Goal: Information Seeking & Learning: Learn about a topic

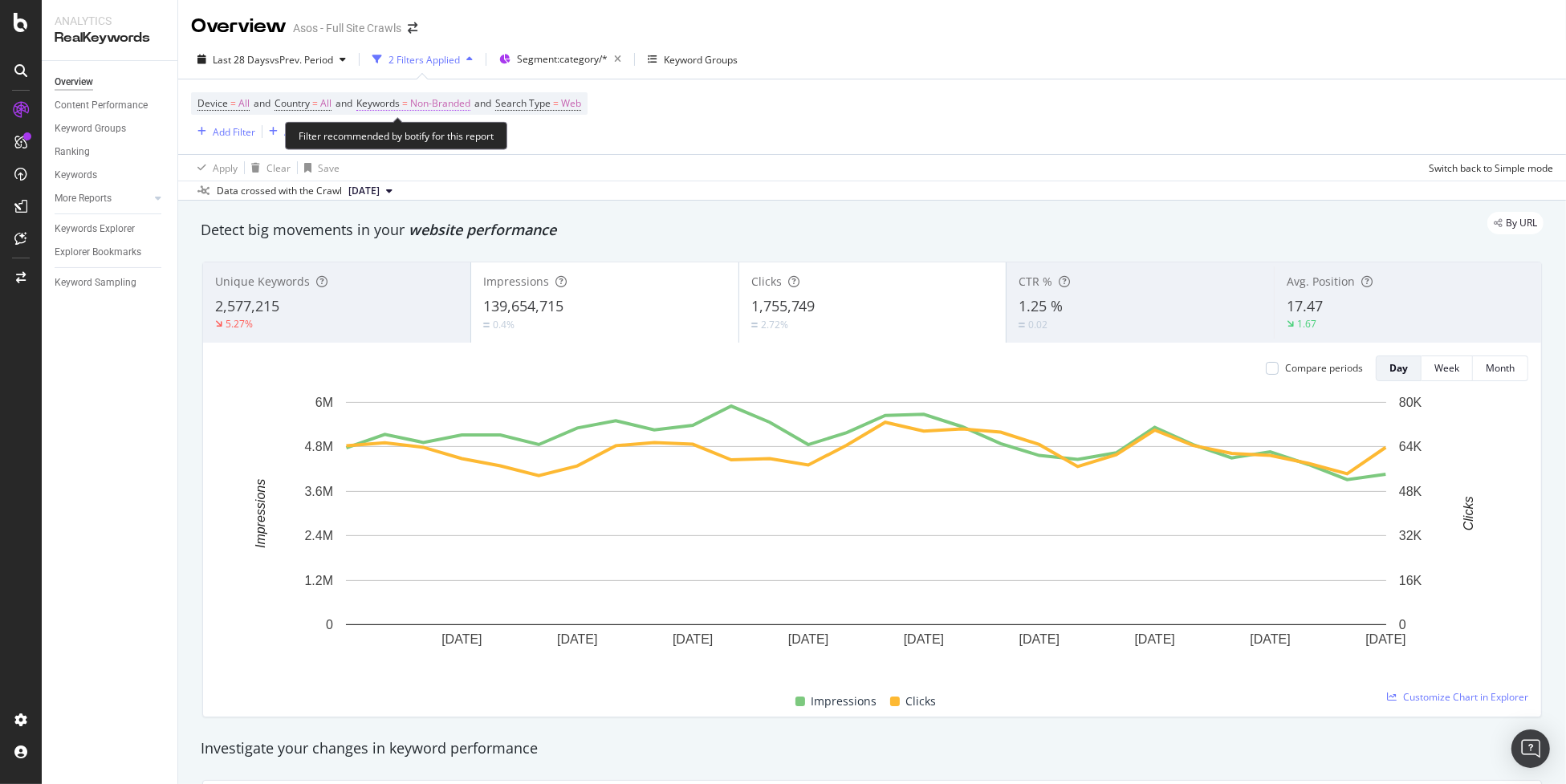
click at [429, 99] on span "Non-Branded" at bounding box center [440, 104] width 60 height 23
click at [428, 132] on div "Non-Branded" at bounding box center [422, 142] width 86 height 24
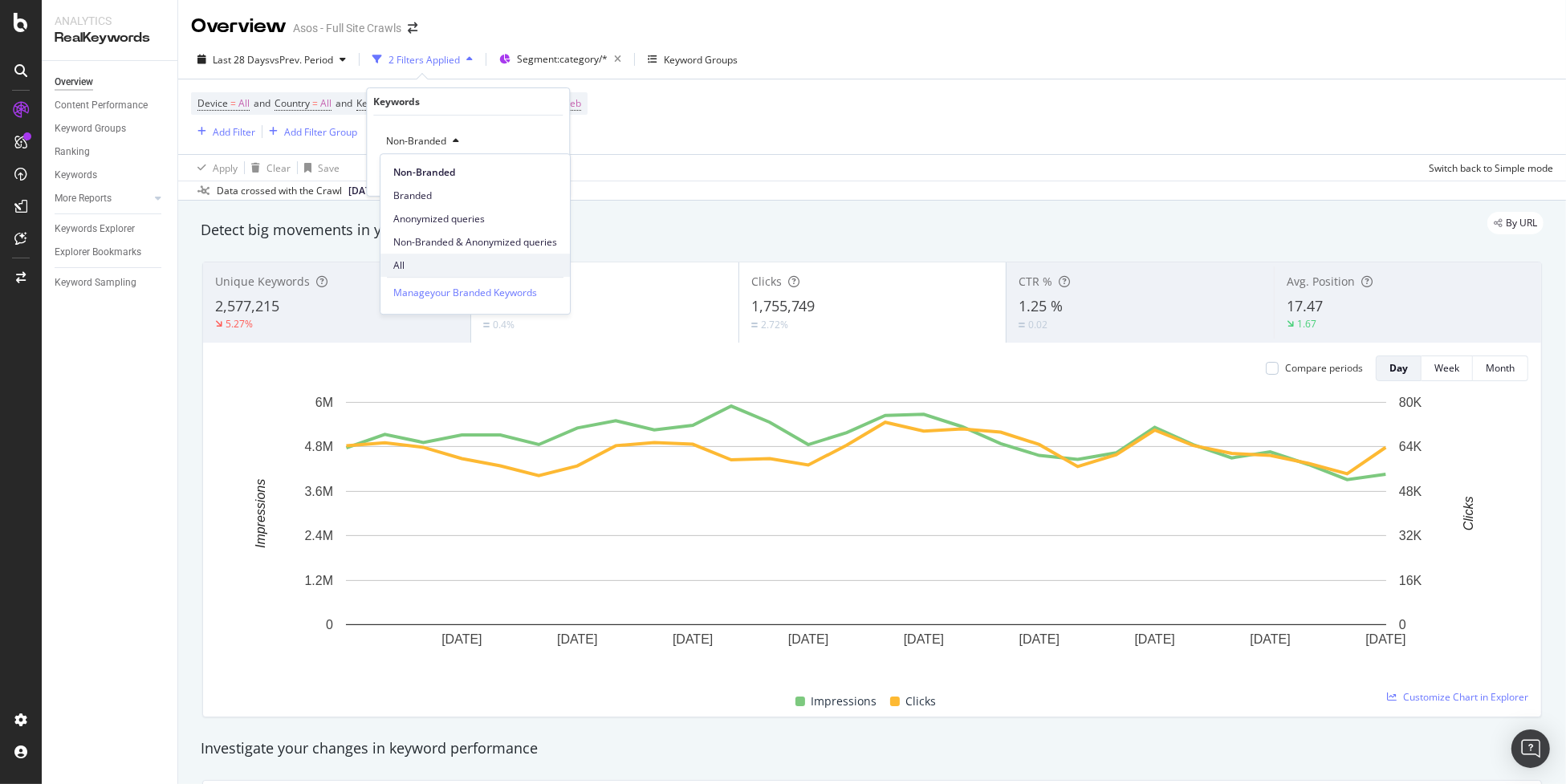
click at [447, 262] on span "All" at bounding box center [475, 266] width 164 height 15
click at [537, 169] on div "Apply" at bounding box center [544, 176] width 24 height 14
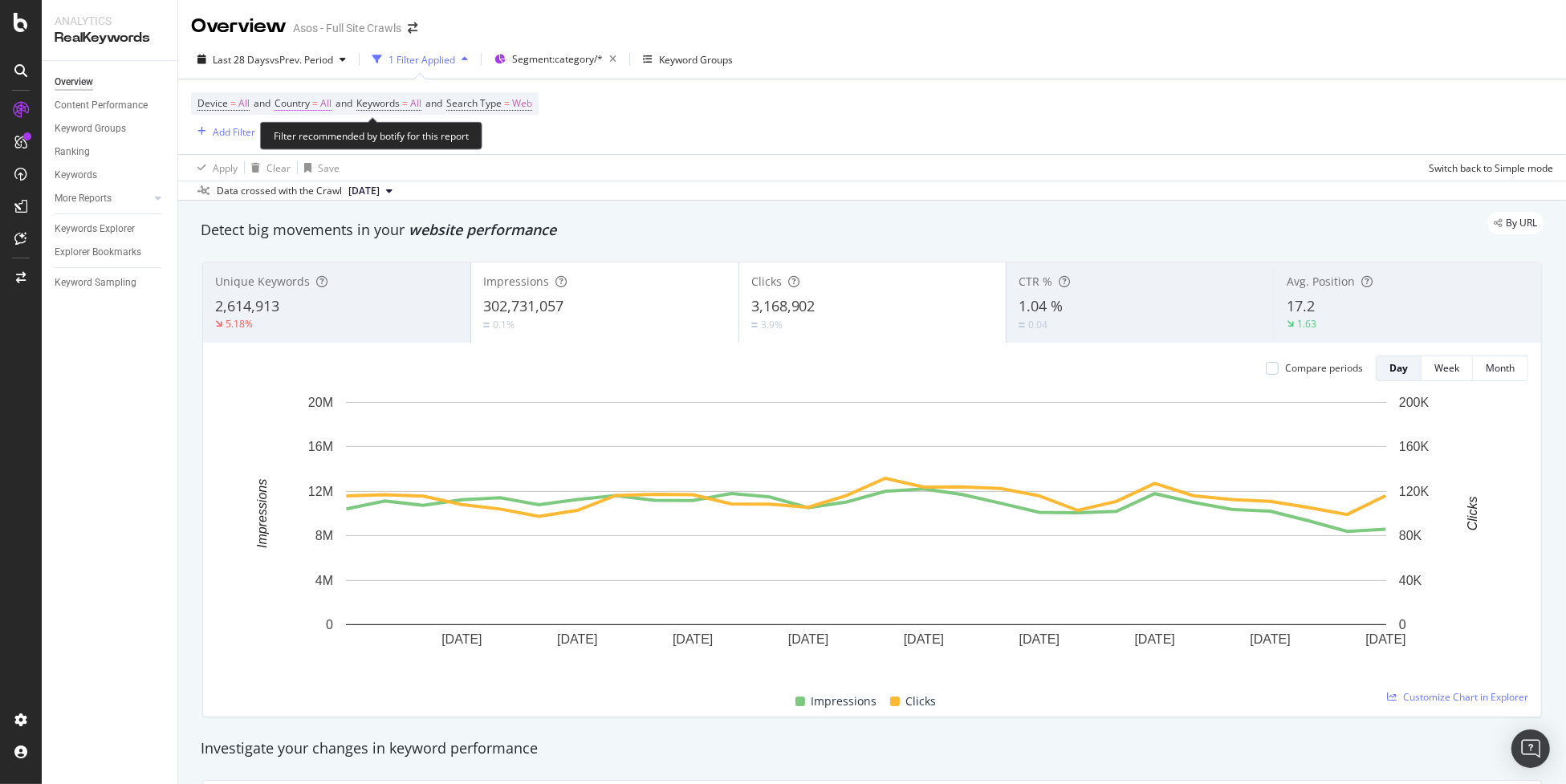
click at [317, 102] on span "=" at bounding box center [315, 103] width 5 height 14
click at [292, 138] on input "text" at bounding box center [292, 141] width 1 height 11
click at [709, 138] on div "Device = All and Country = All and Keywords = All and Search Type = Web Add Fil…" at bounding box center [871, 116] width 1361 height 74
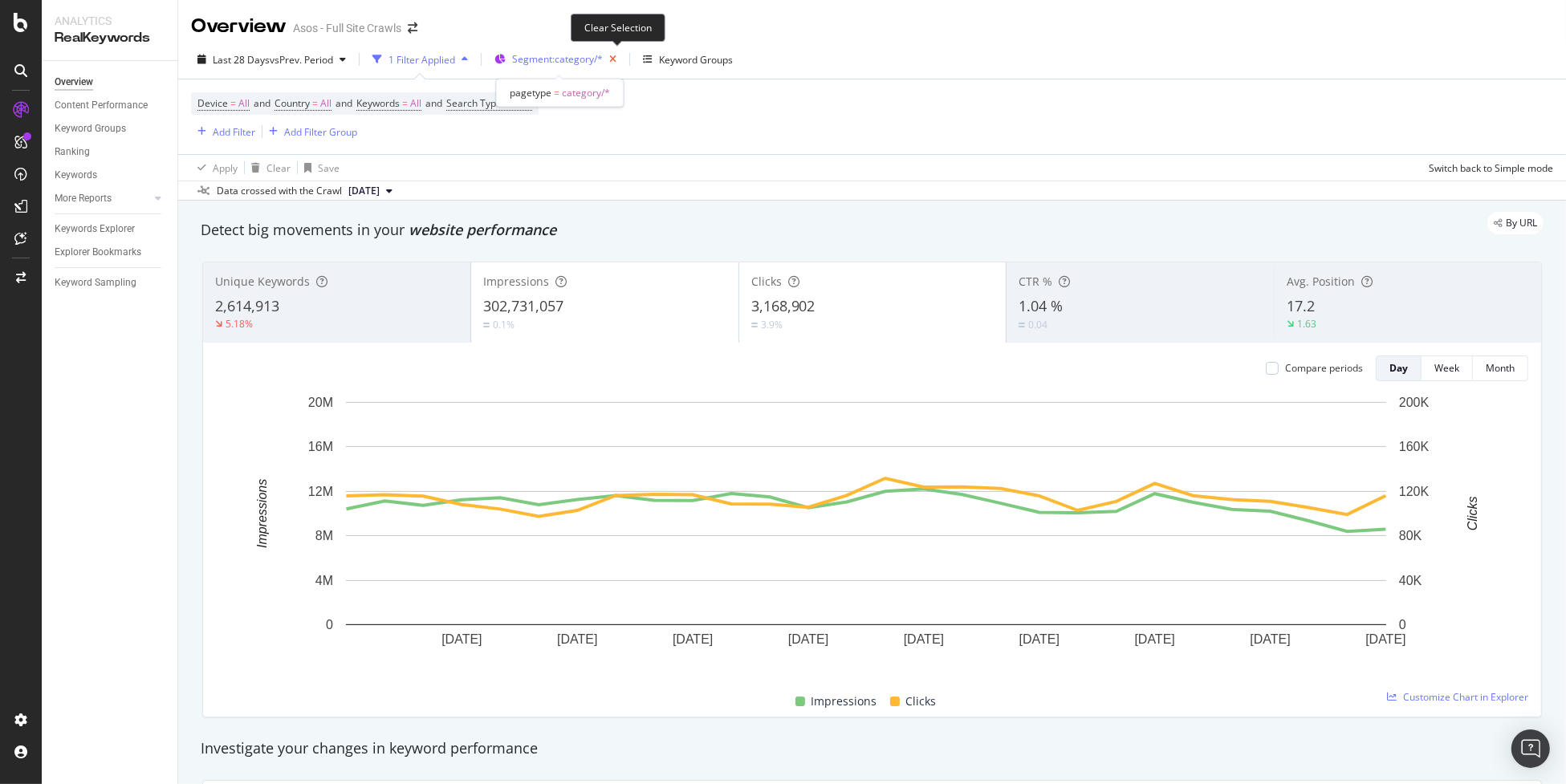
click at [622, 62] on icon "button" at bounding box center [612, 59] width 20 height 23
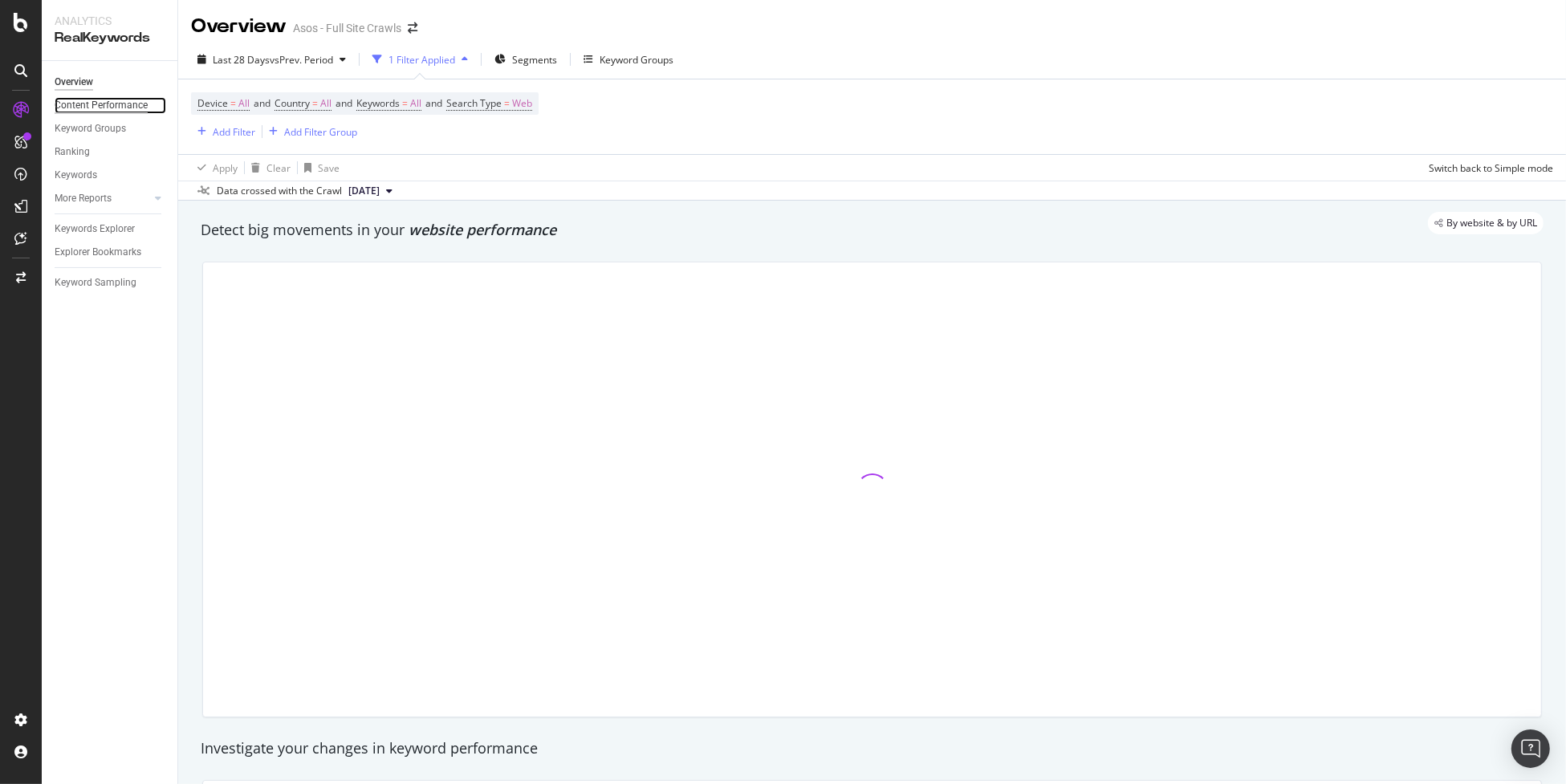
click at [131, 110] on div "Content Performance" at bounding box center [101, 105] width 93 height 17
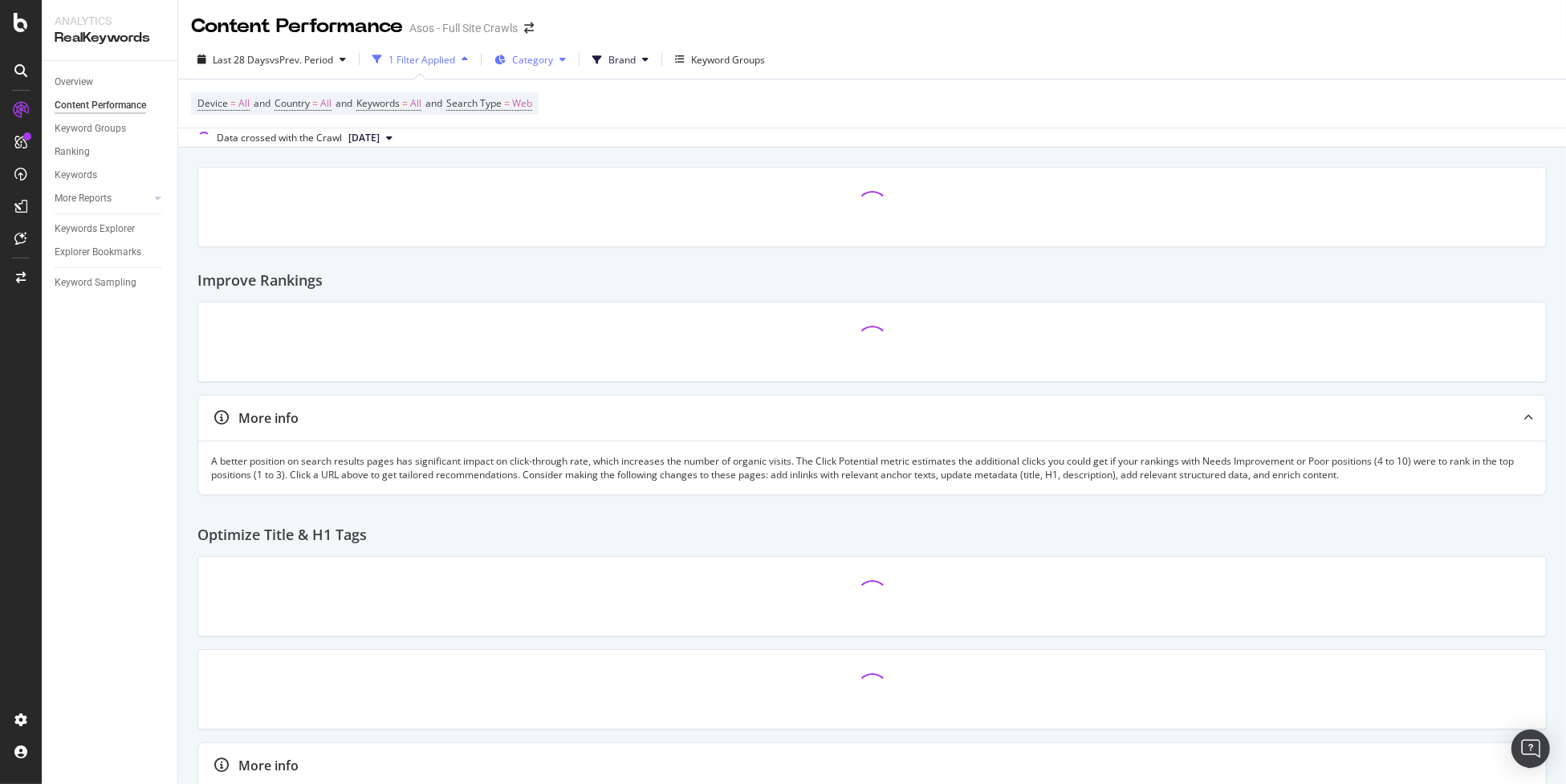
click at [533, 57] on span "Category" at bounding box center [532, 60] width 41 height 14
click at [619, 62] on span "Brand" at bounding box center [622, 60] width 27 height 14
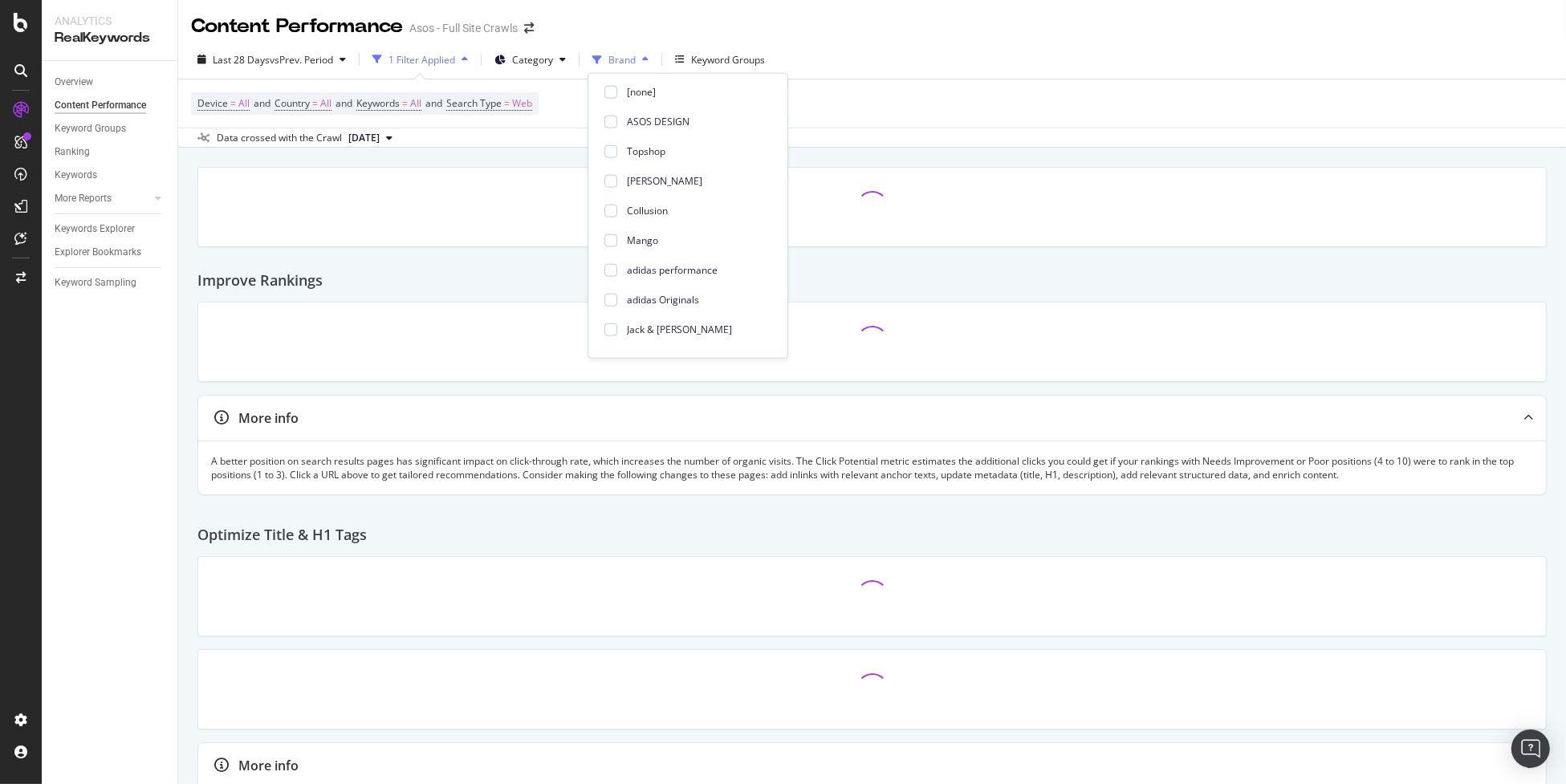
click at [611, 61] on span "Brand" at bounding box center [622, 60] width 27 height 14
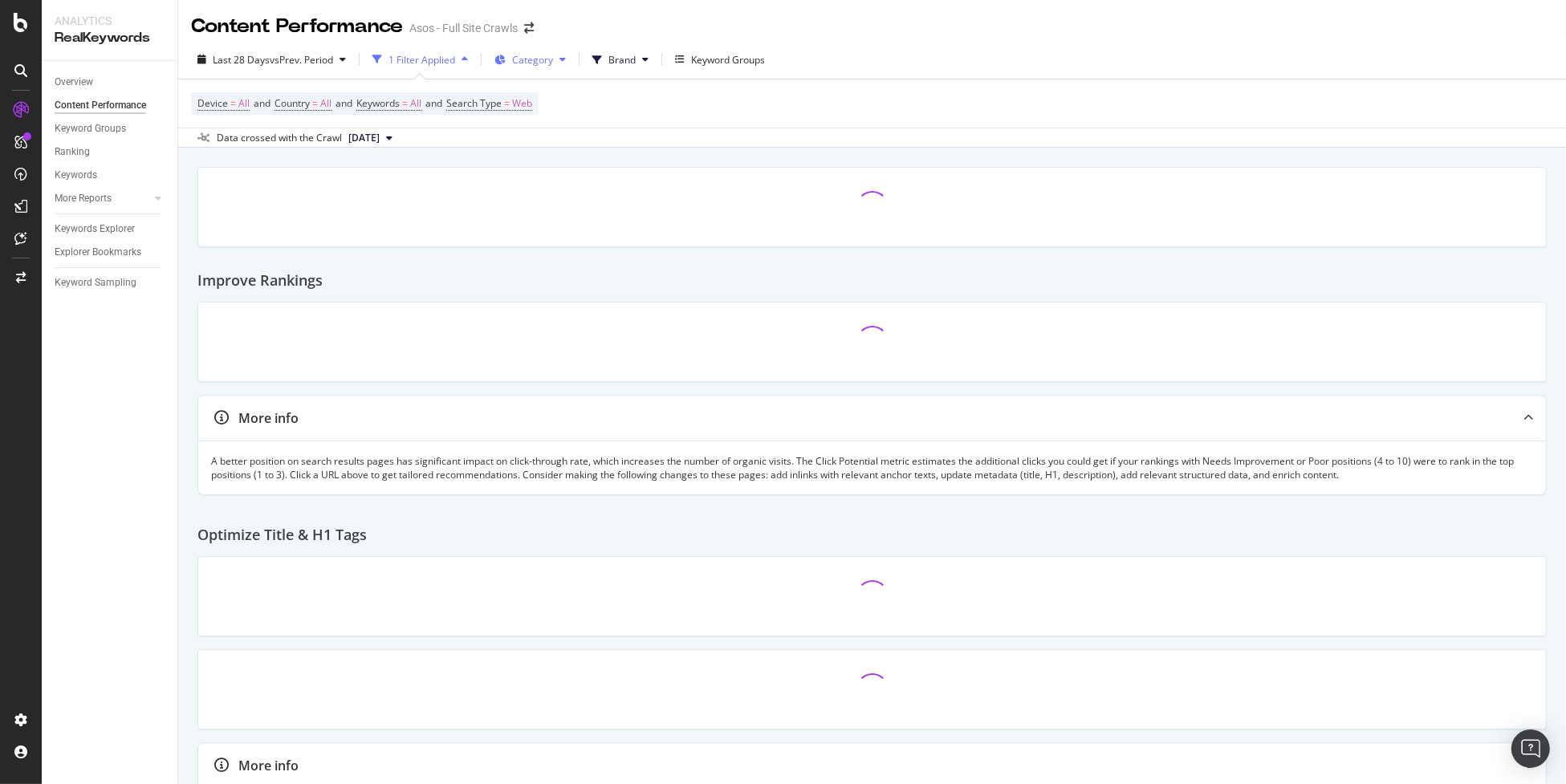
click at [528, 68] on button "Category" at bounding box center [530, 59] width 84 height 25
click at [433, 61] on div "1 Filter Applied" at bounding box center [421, 60] width 66 height 14
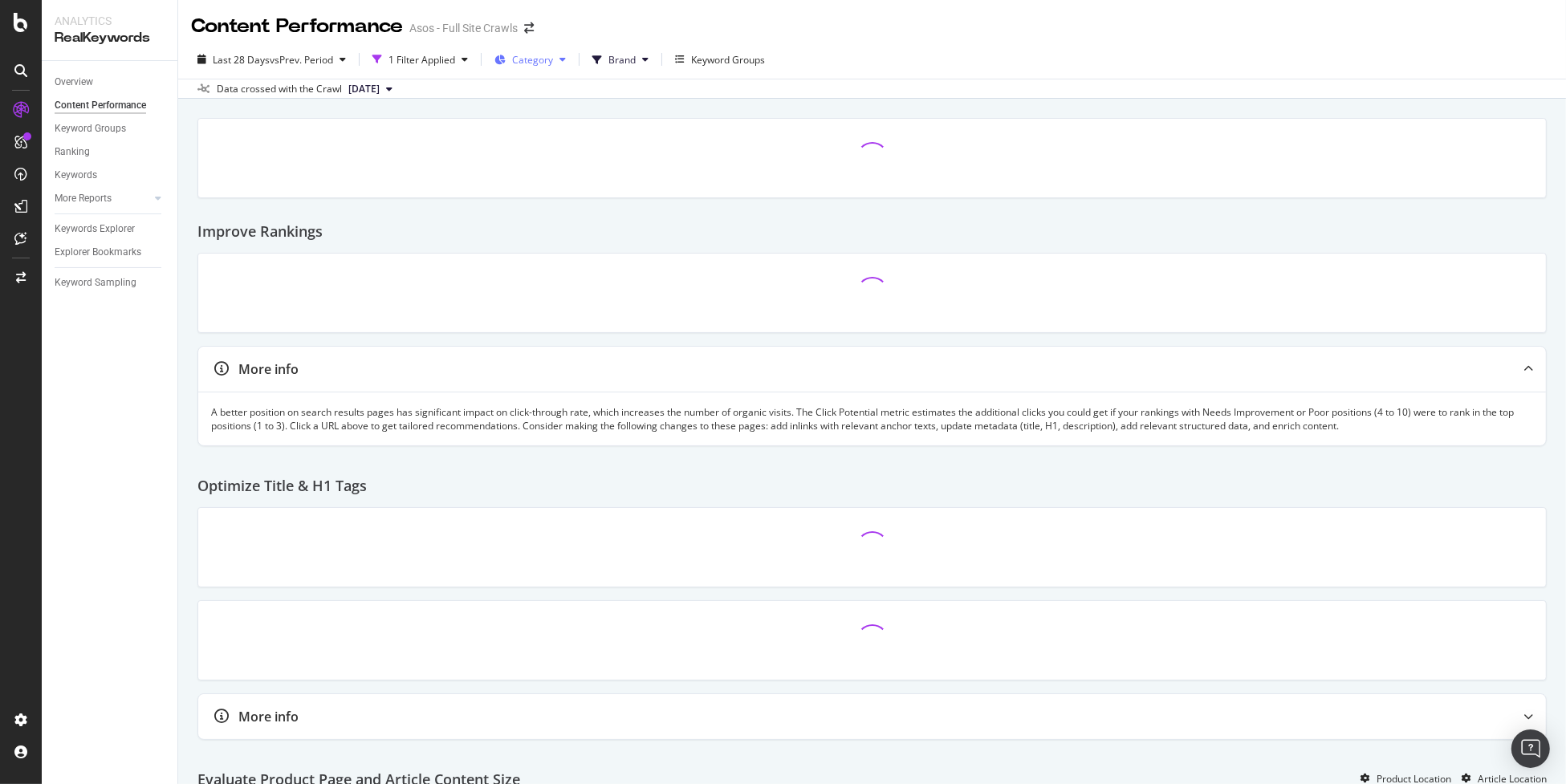
drag, startPoint x: 432, startPoint y: 61, endPoint x: 498, endPoint y: 62, distance: 66.0
click at [433, 61] on div "1 Filter Applied" at bounding box center [421, 60] width 66 height 14
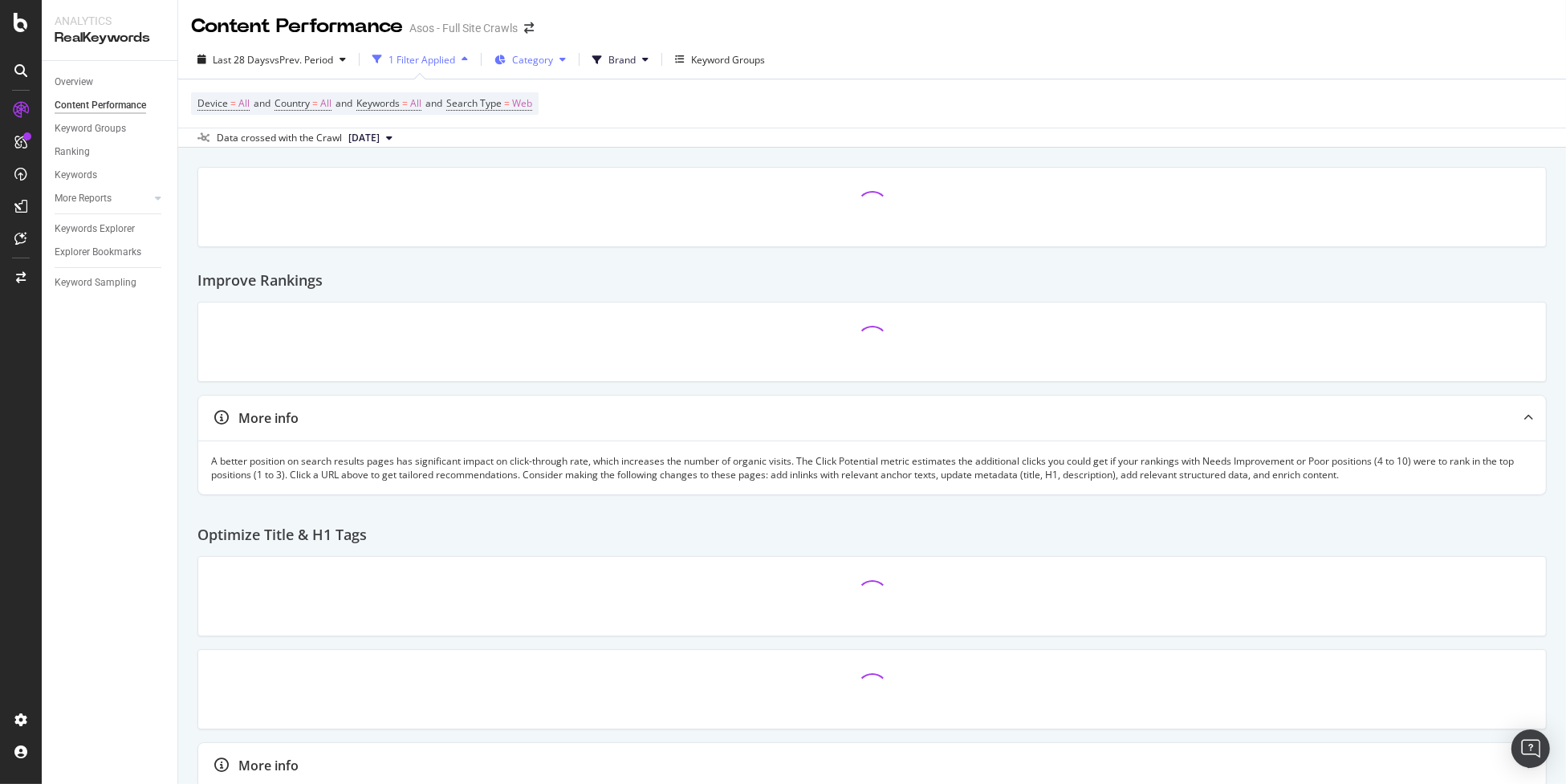
click at [534, 63] on span "Category" at bounding box center [532, 60] width 41 height 14
click at [511, 253] on div at bounding box center [515, 247] width 13 height 13
click at [904, 327] on div at bounding box center [872, 342] width 1322 height 53
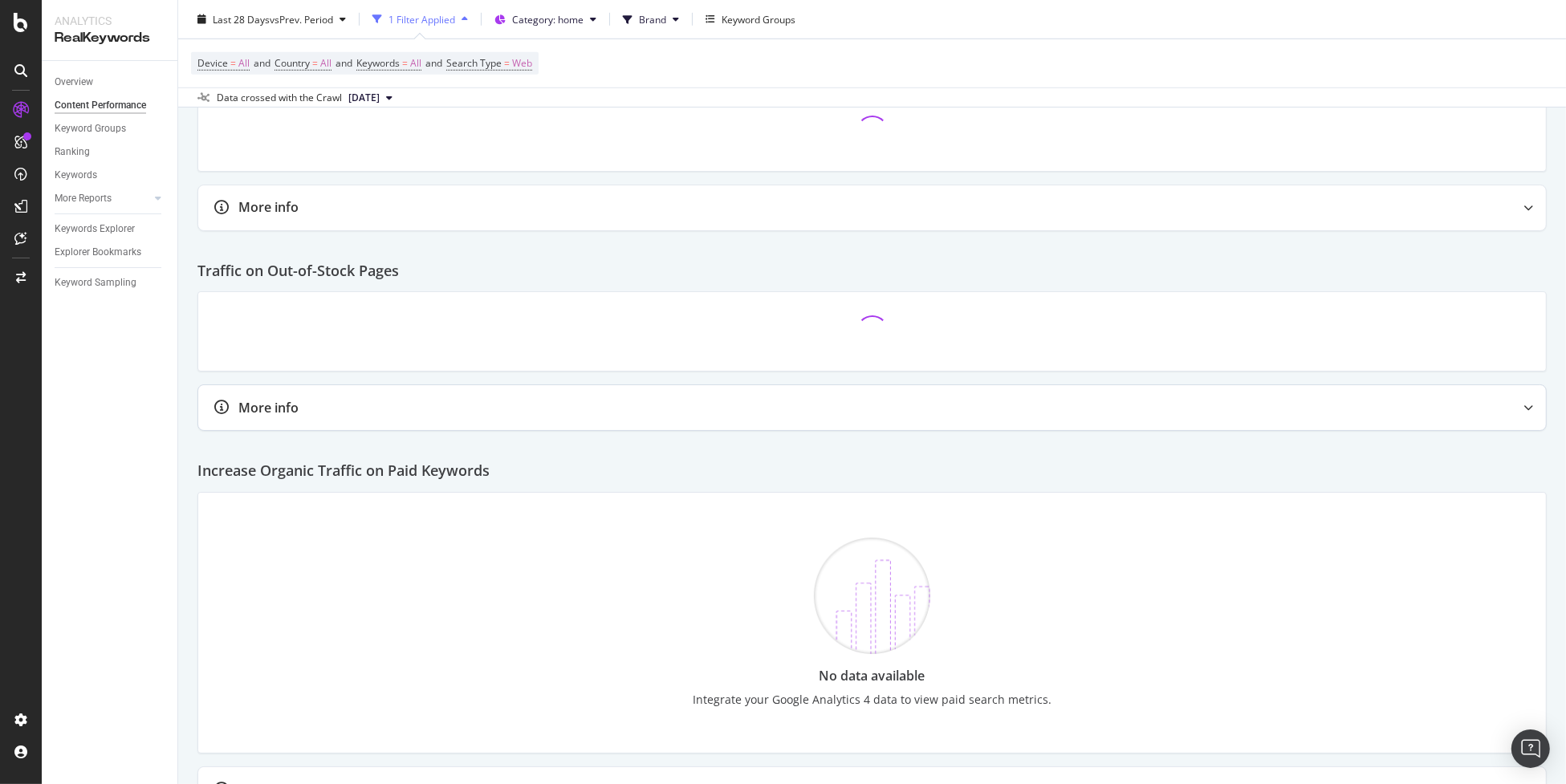
scroll to position [1340, 0]
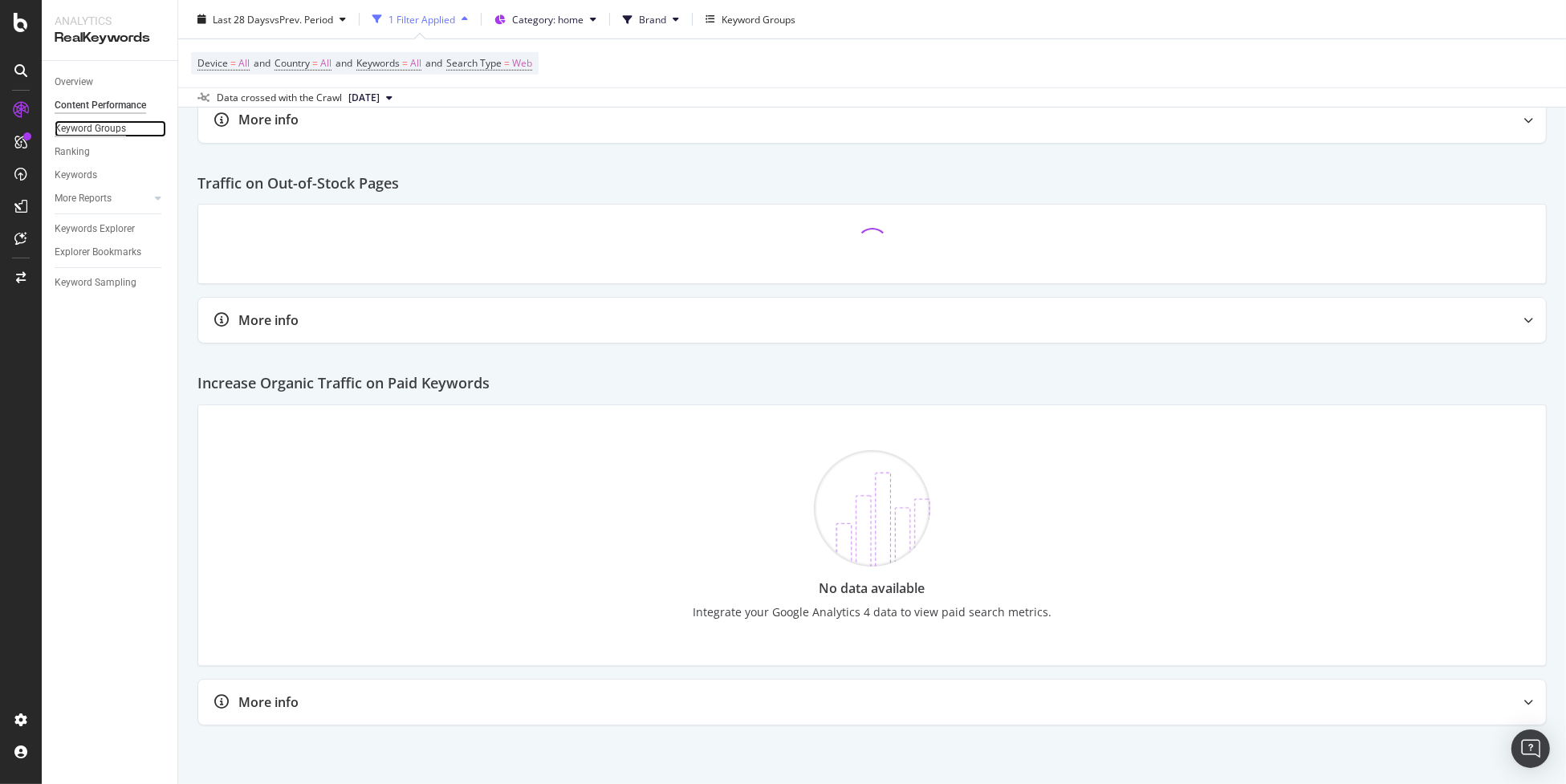
click at [78, 124] on div "Keyword Groups" at bounding box center [90, 128] width 72 height 17
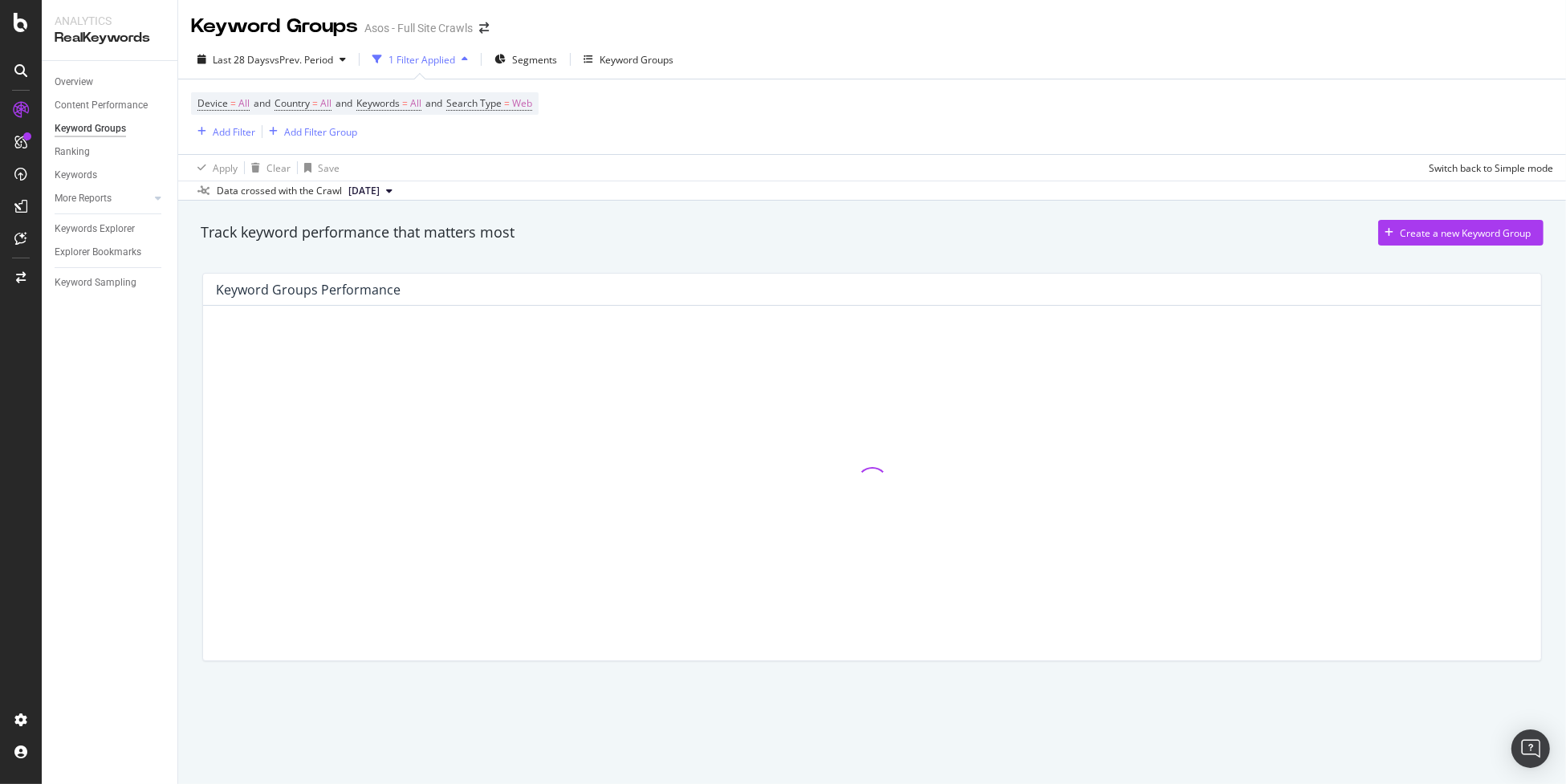
click at [84, 164] on div "Keywords" at bounding box center [115, 175] width 122 height 24
click at [83, 157] on div "Ranking" at bounding box center [72, 151] width 35 height 17
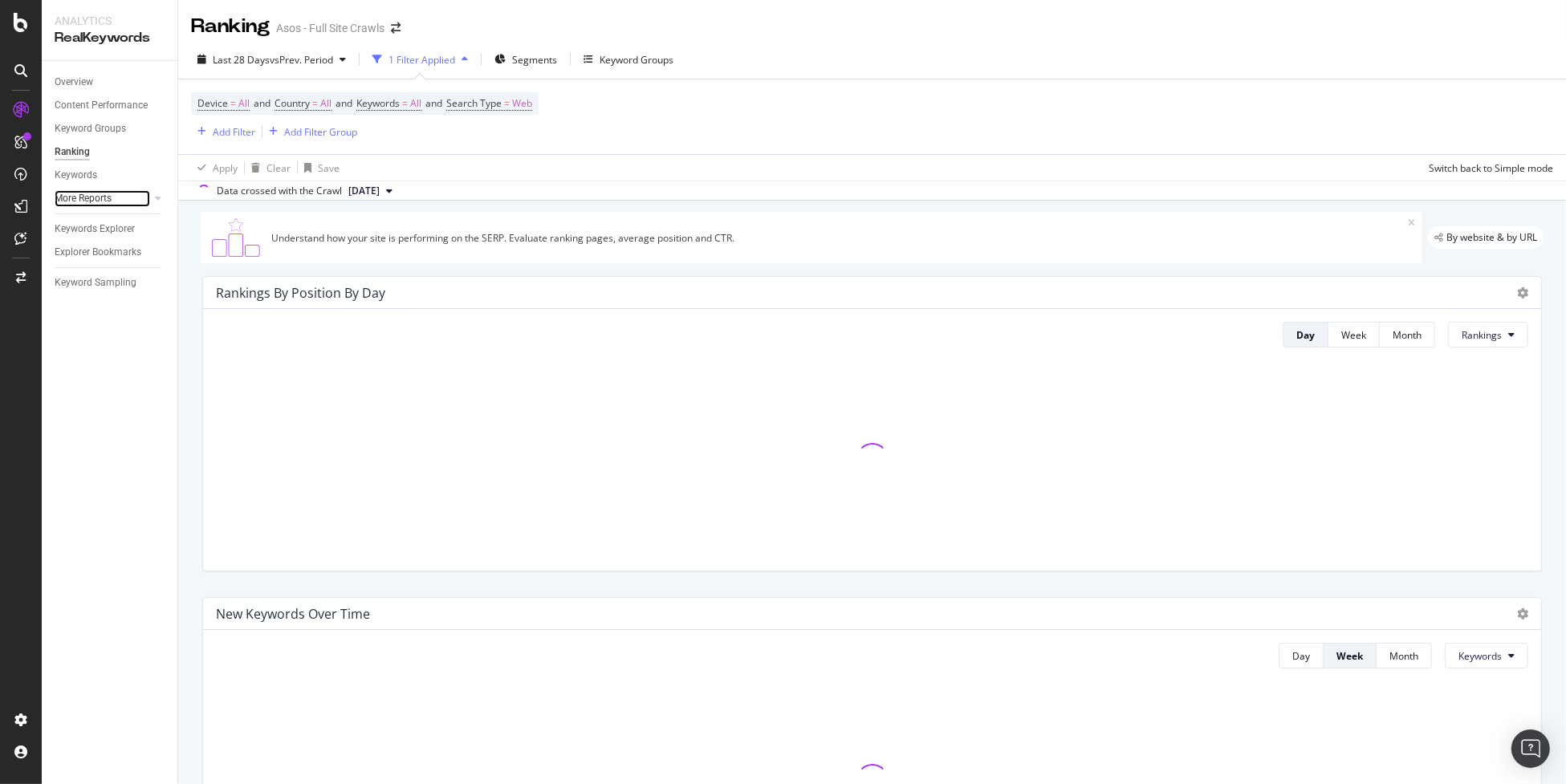
click at [138, 199] on div at bounding box center [142, 198] width 16 height 16
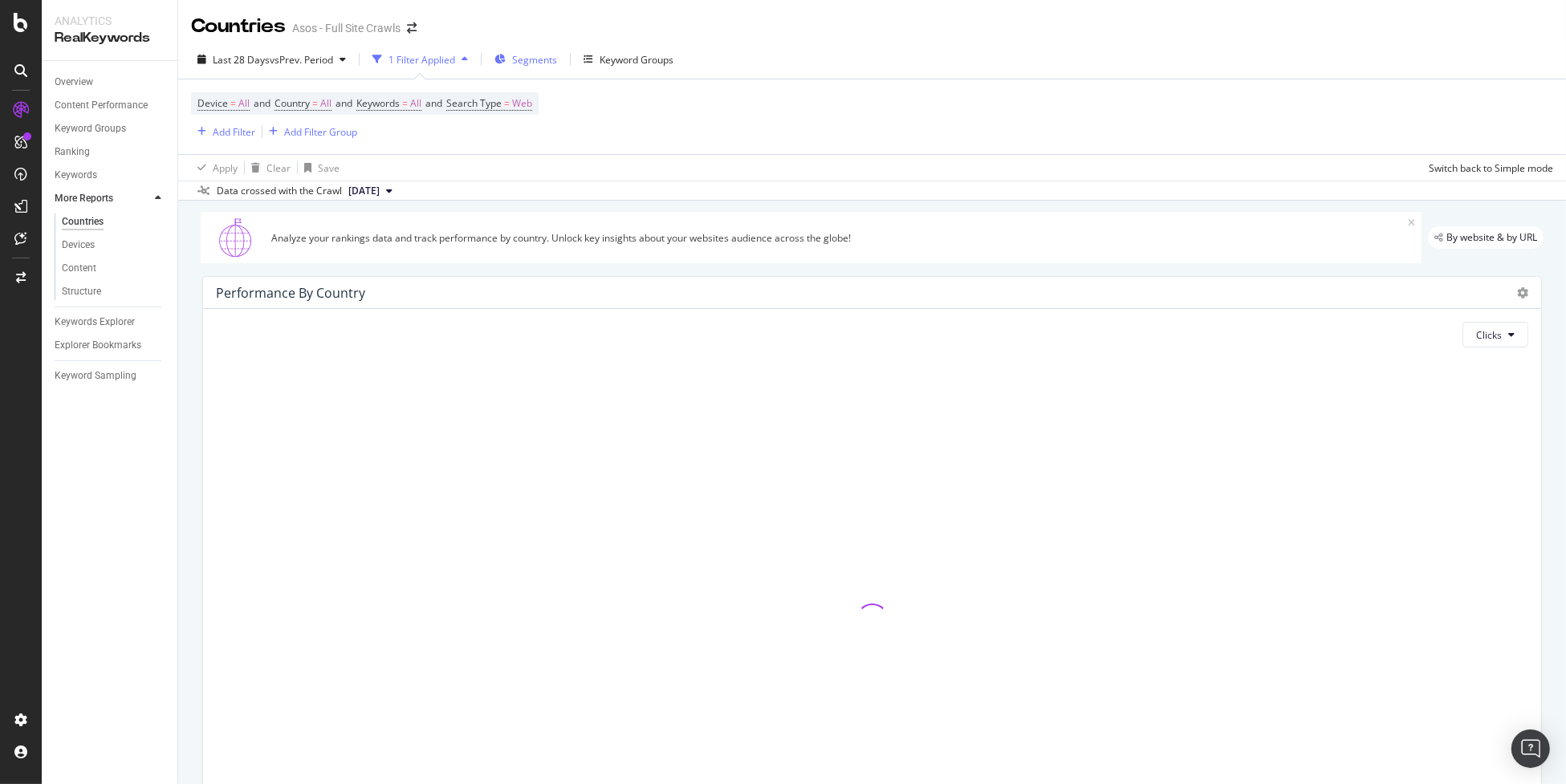
click at [539, 62] on span "Segments" at bounding box center [534, 60] width 45 height 14
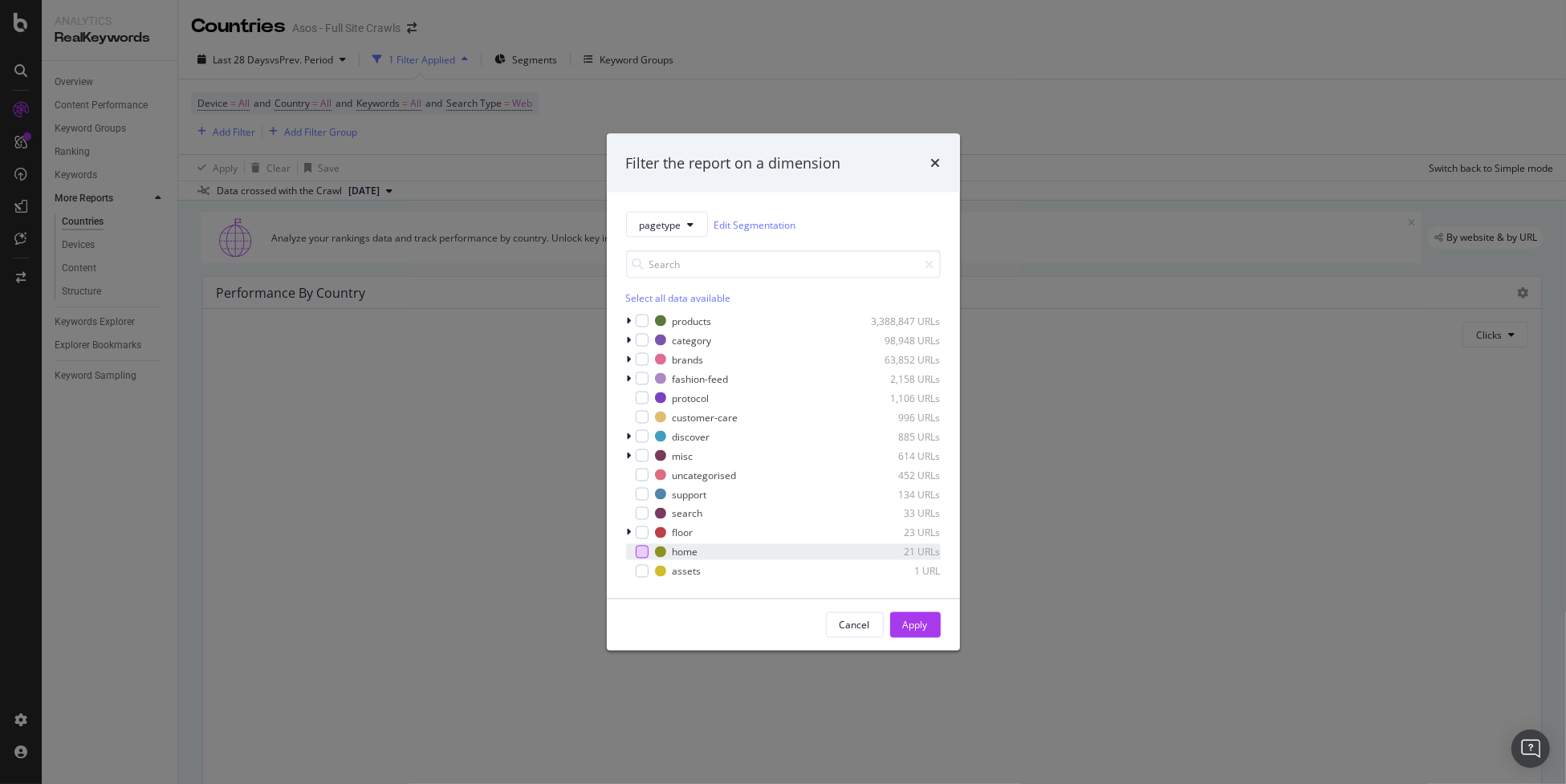
drag, startPoint x: 644, startPoint y: 554, endPoint x: 765, endPoint y: 572, distance: 122.3
click at [644, 553] on div "modal" at bounding box center [642, 552] width 13 height 13
click at [915, 631] on div "Apply" at bounding box center [915, 625] width 24 height 14
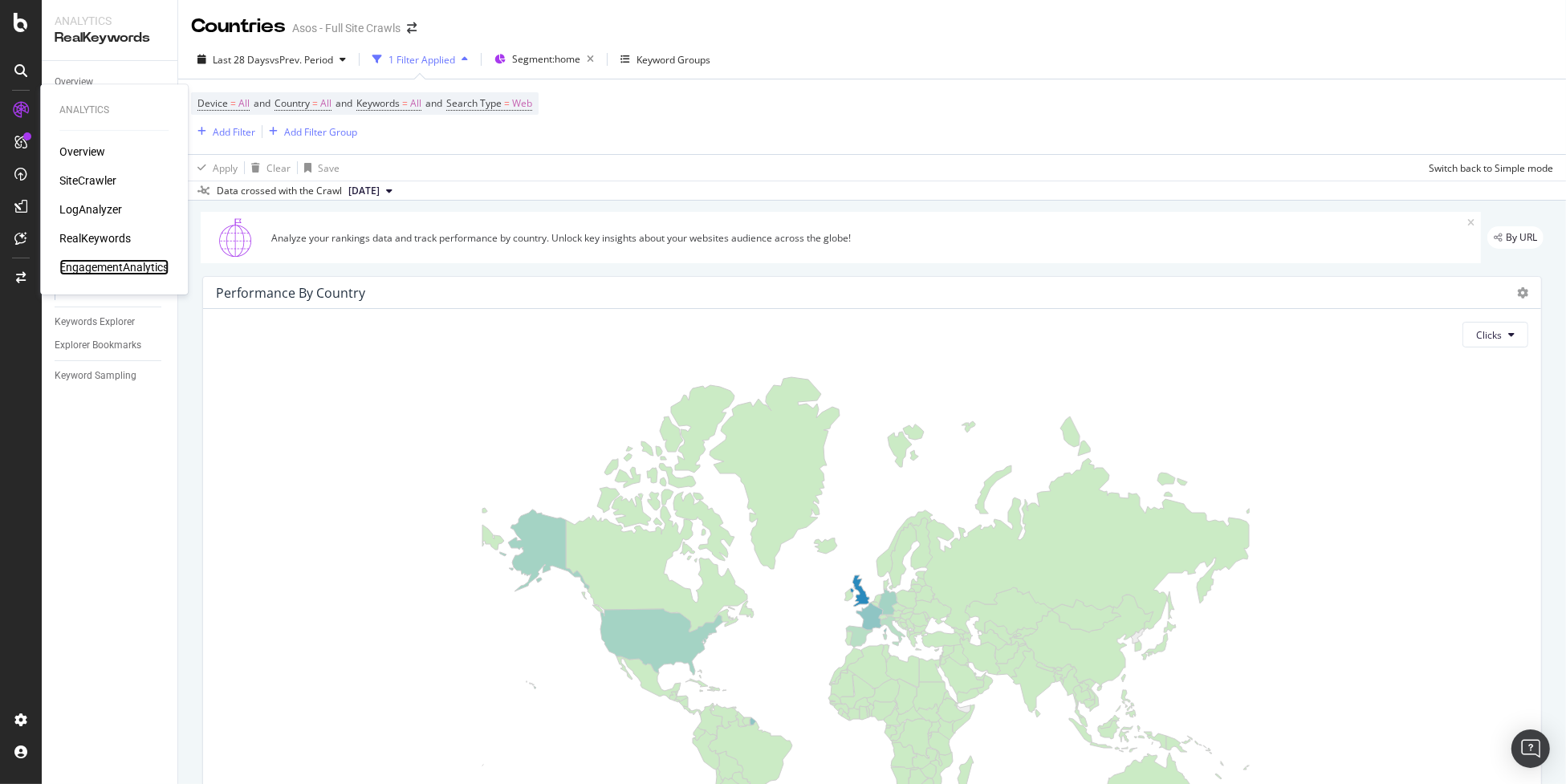
click at [106, 268] on div "EngagementAnalytics" at bounding box center [114, 267] width 109 height 16
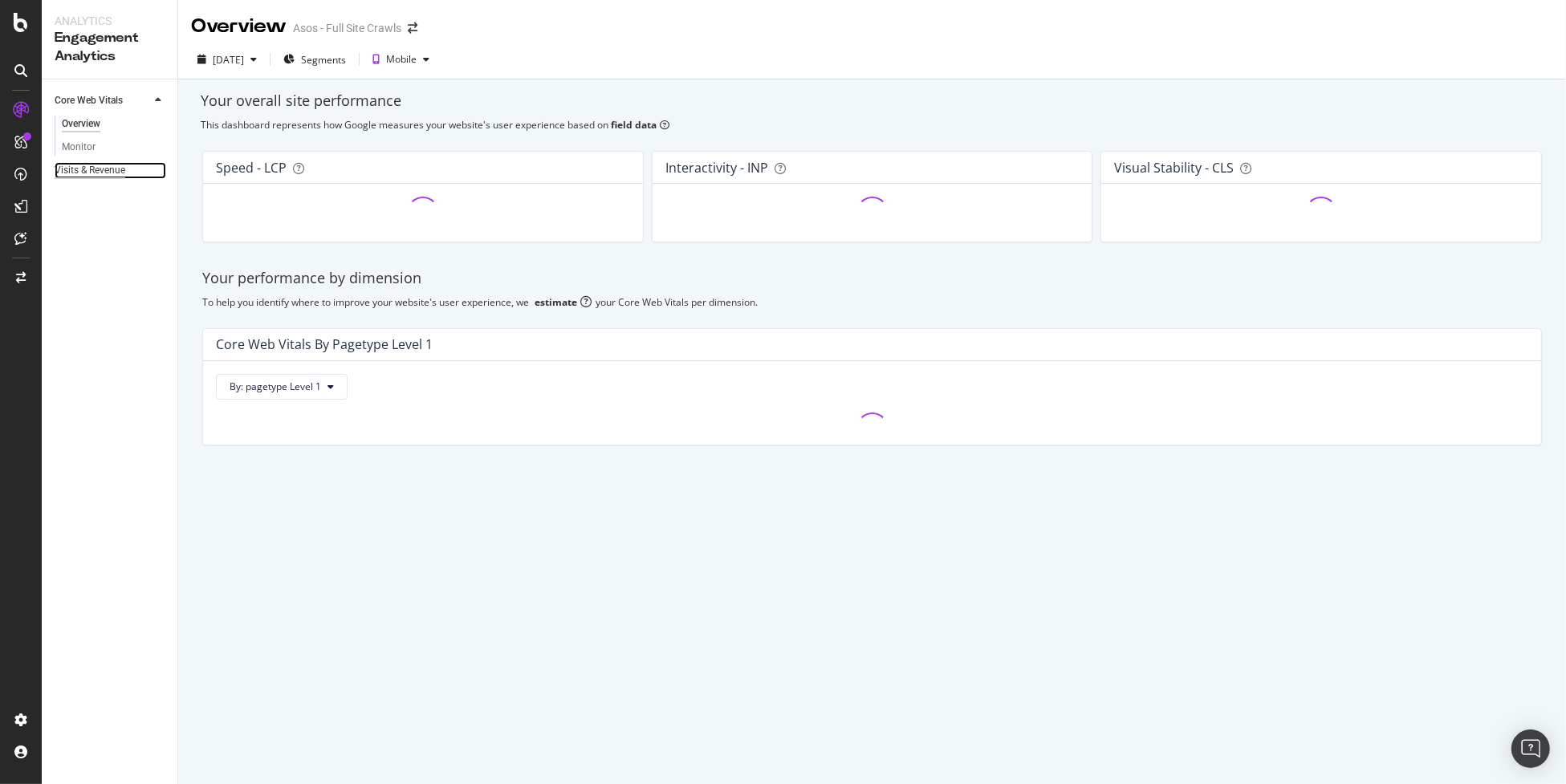
click at [113, 164] on div "Visits & Revenue" at bounding box center [89, 170] width 71 height 17
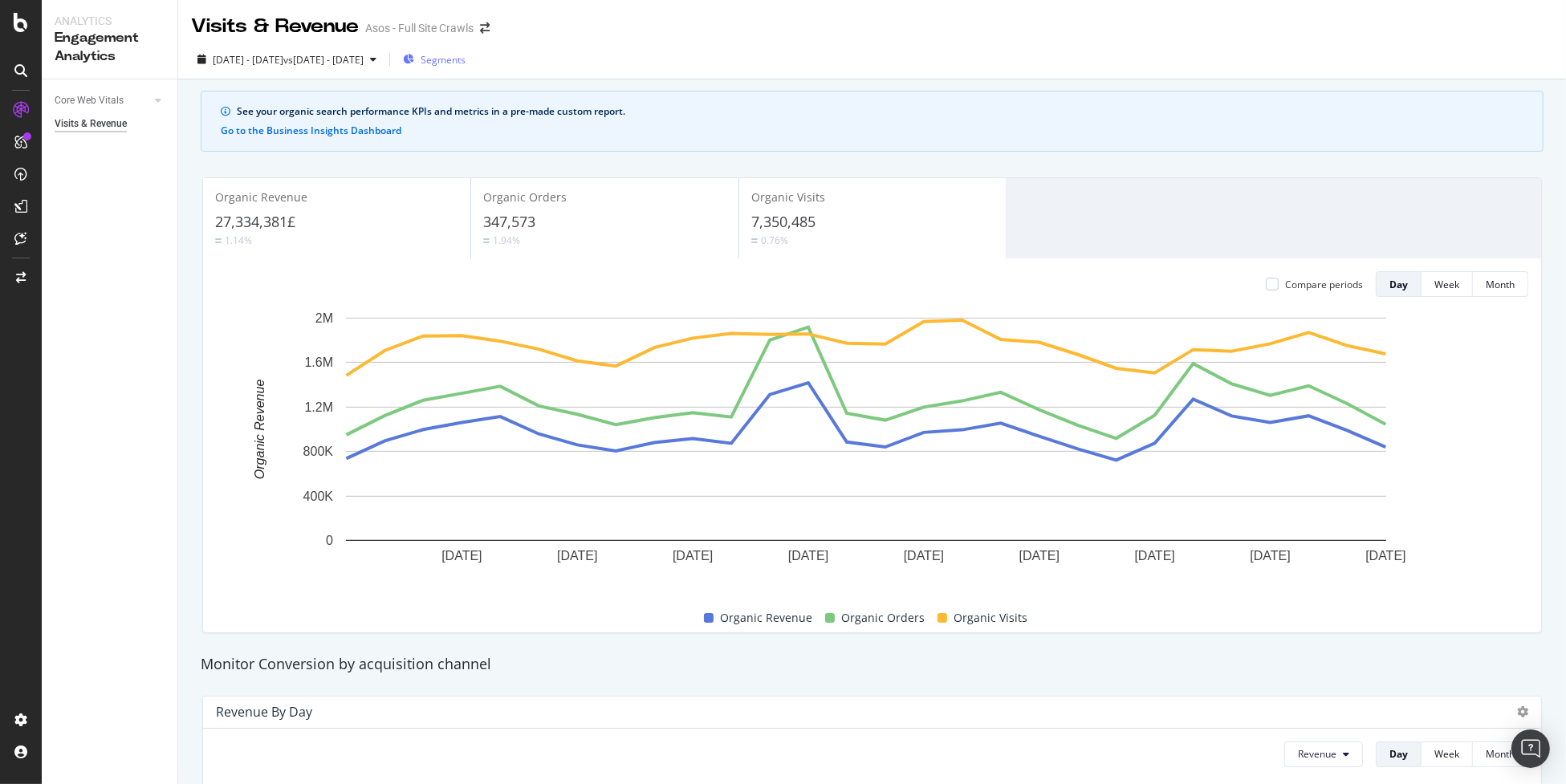
click at [465, 52] on div "Segments" at bounding box center [435, 59] width 63 height 24
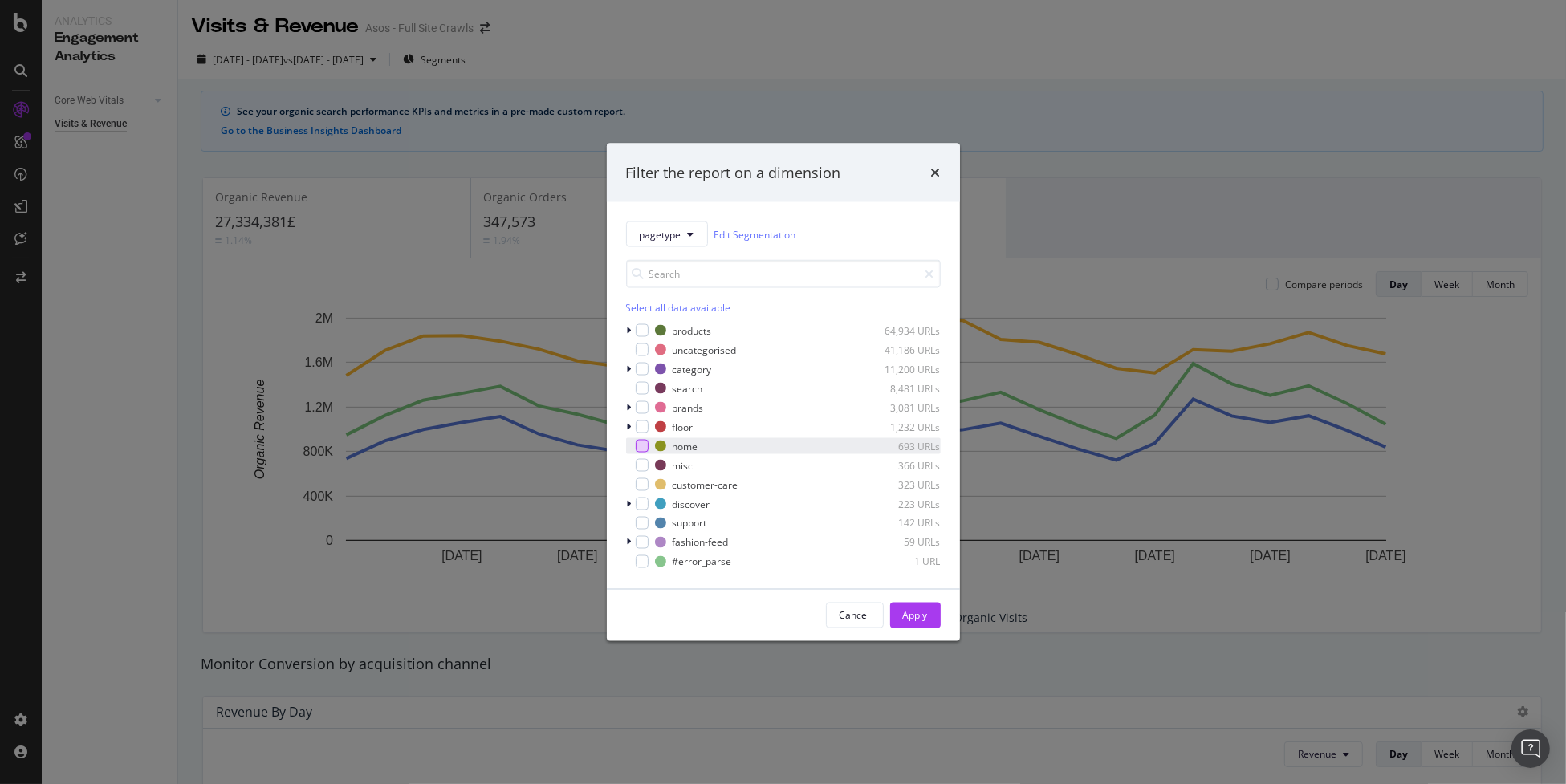
click at [642, 448] on div "modal" at bounding box center [642, 446] width 13 height 13
click at [947, 615] on div "Cancel Apply" at bounding box center [783, 615] width 353 height 52
click at [927, 611] on button "Apply" at bounding box center [915, 614] width 51 height 25
